Goal: Transaction & Acquisition: Register for event/course

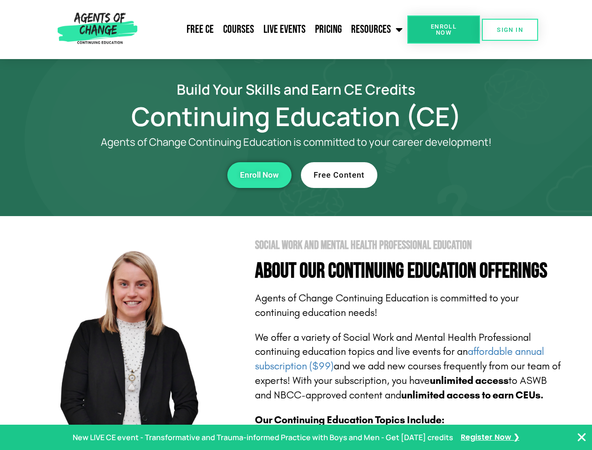
click at [296, 225] on section "Social Work and Mental Health Professional Education About Our Continuing Educa…" at bounding box center [296, 413] width 592 height 394
click at [377, 30] on link "Resources" at bounding box center [376, 29] width 61 height 23
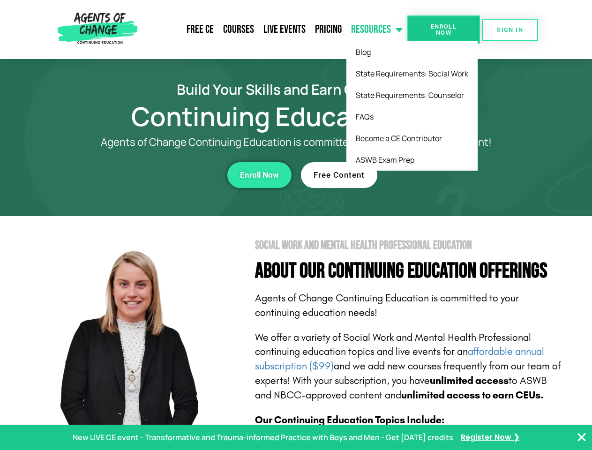
click at [443, 30] on span "Enroll Now" at bounding box center [443, 29] width 43 height 12
click at [510, 30] on span "SIGN IN" at bounding box center [510, 30] width 26 height 6
click at [163, 175] on div "Enroll Now" at bounding box center [163, 175] width 258 height 26
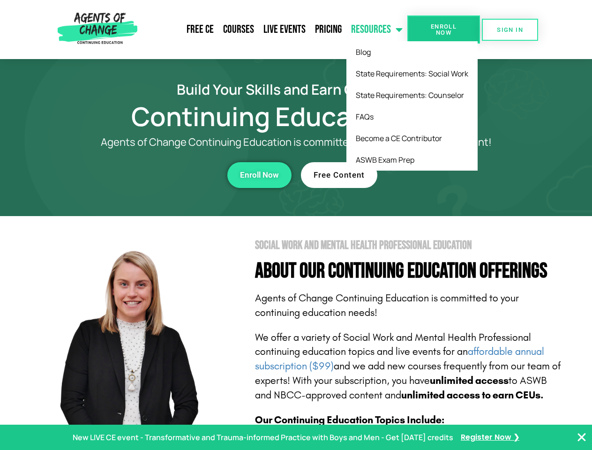
click at [163, 175] on div "Enroll Now" at bounding box center [163, 175] width 258 height 26
click at [259, 175] on span "Enroll Now" at bounding box center [259, 175] width 39 height 8
